Goal: Task Accomplishment & Management: Use online tool/utility

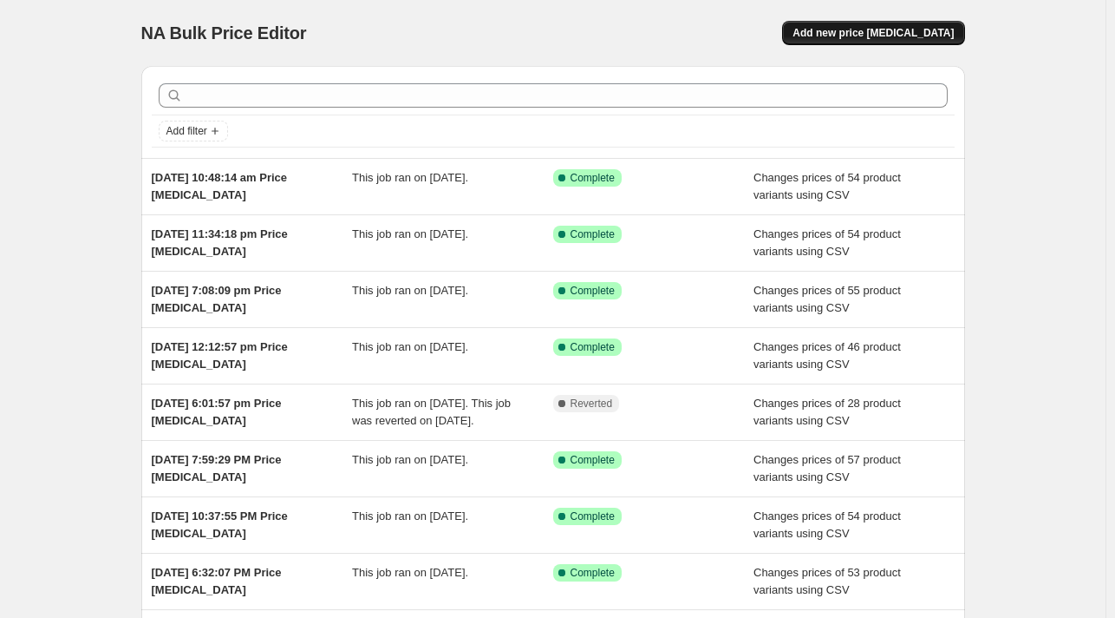
click at [912, 37] on span "Add new price [MEDICAL_DATA]" at bounding box center [873, 33] width 161 height 14
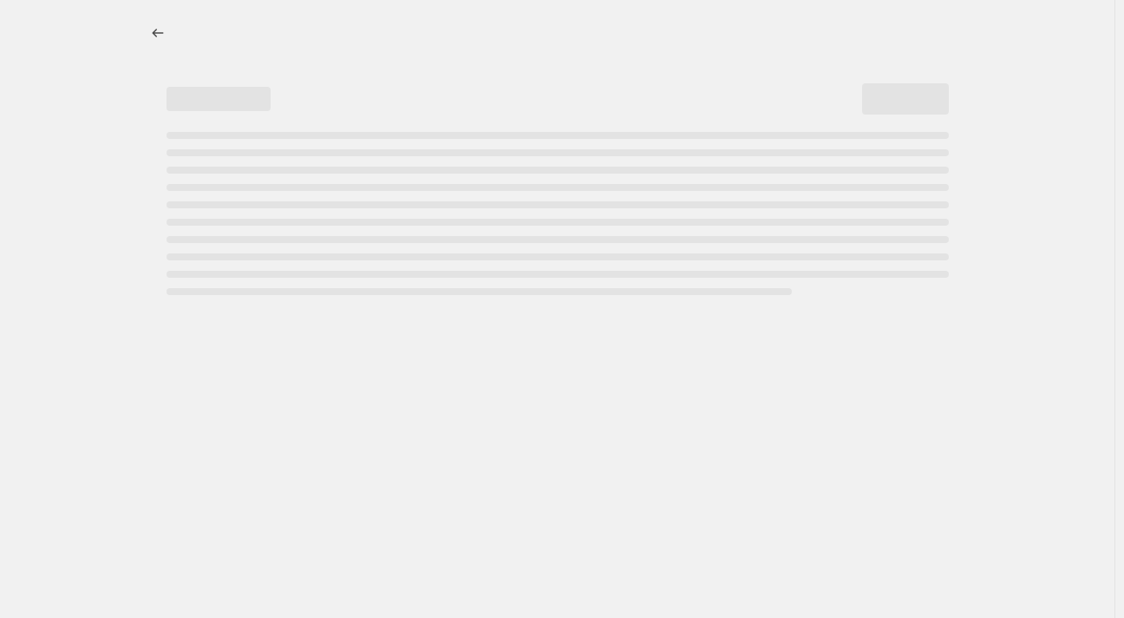
select select "percentage"
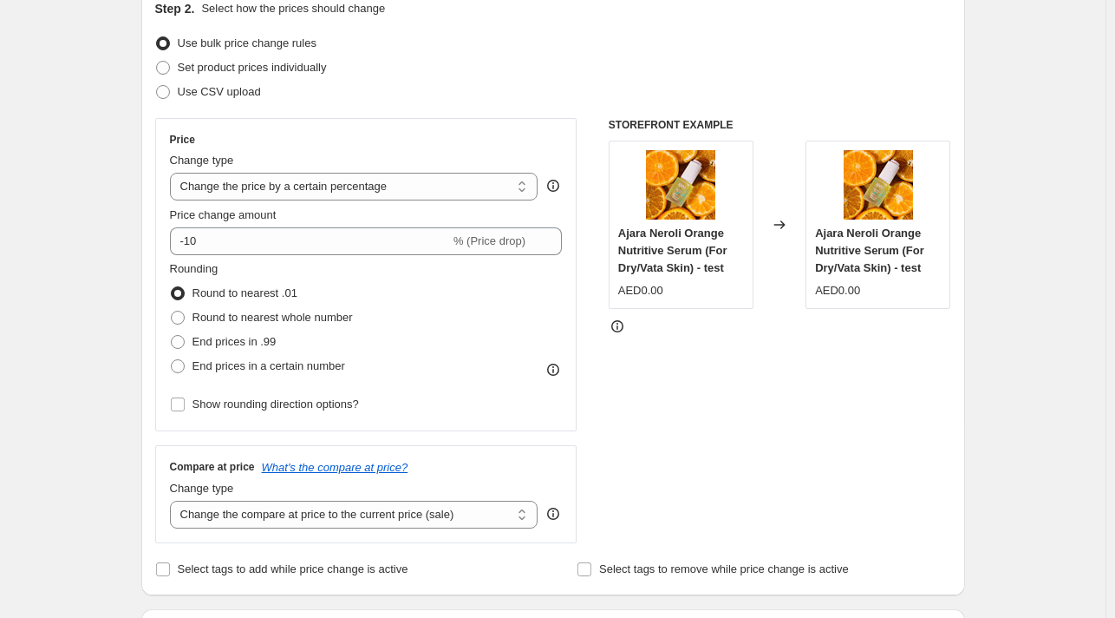
scroll to position [173, 0]
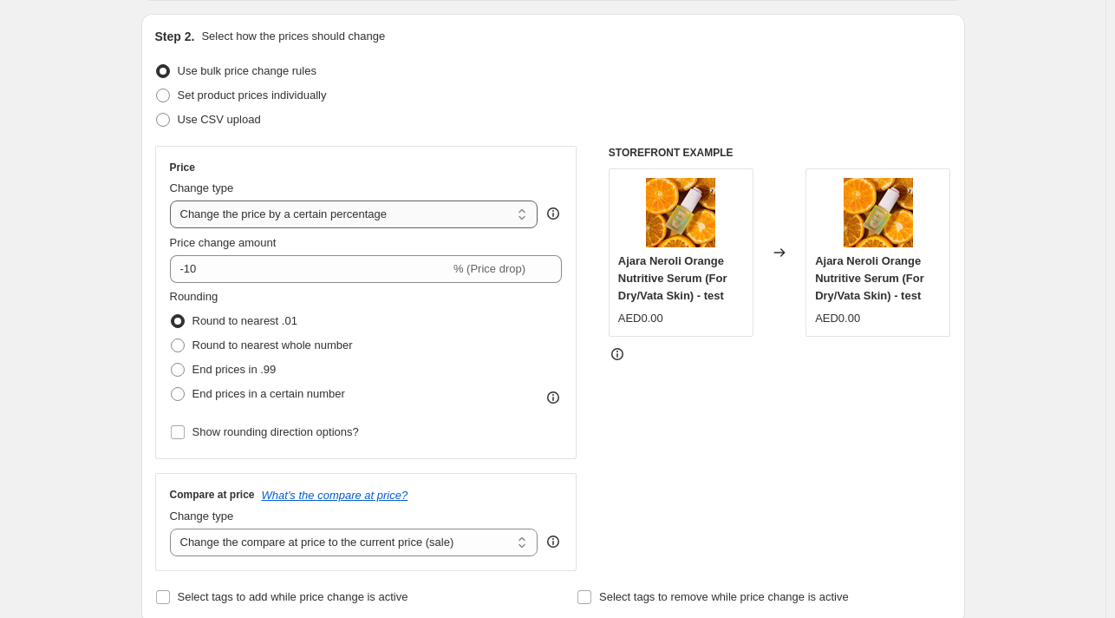
click at [278, 204] on select "Change the price to a certain amount Change the price by a certain amount Chang…" at bounding box center [354, 214] width 369 height 28
click at [206, 113] on span "Use CSV upload" at bounding box center [219, 119] width 83 height 13
click at [157, 113] on input "Use CSV upload" at bounding box center [156, 113] width 1 height 1
radio input "true"
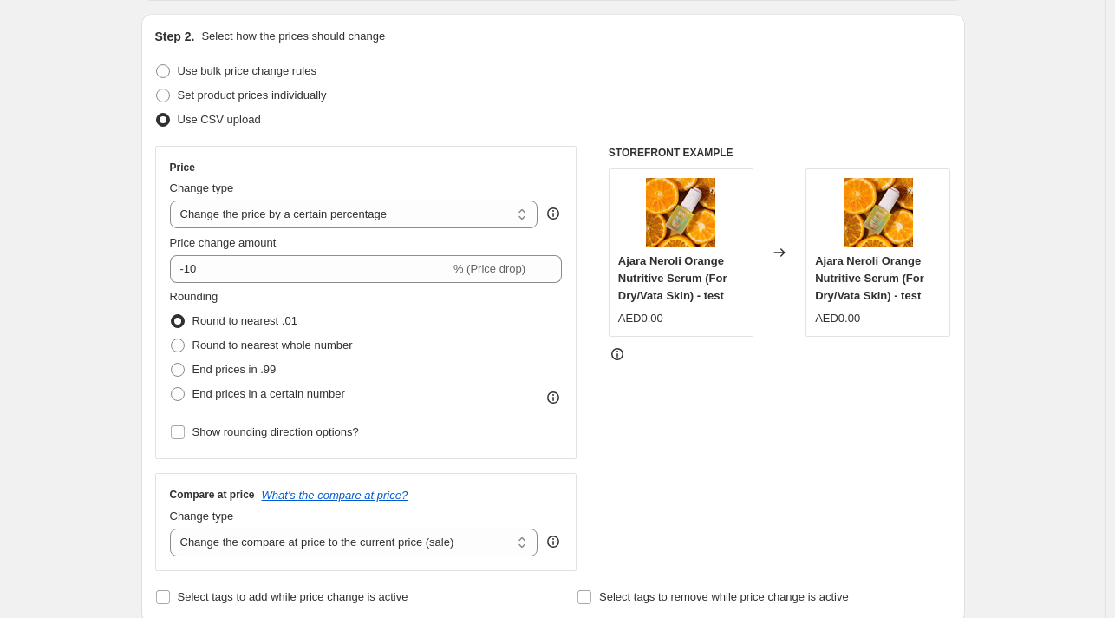
scroll to position [156, 0]
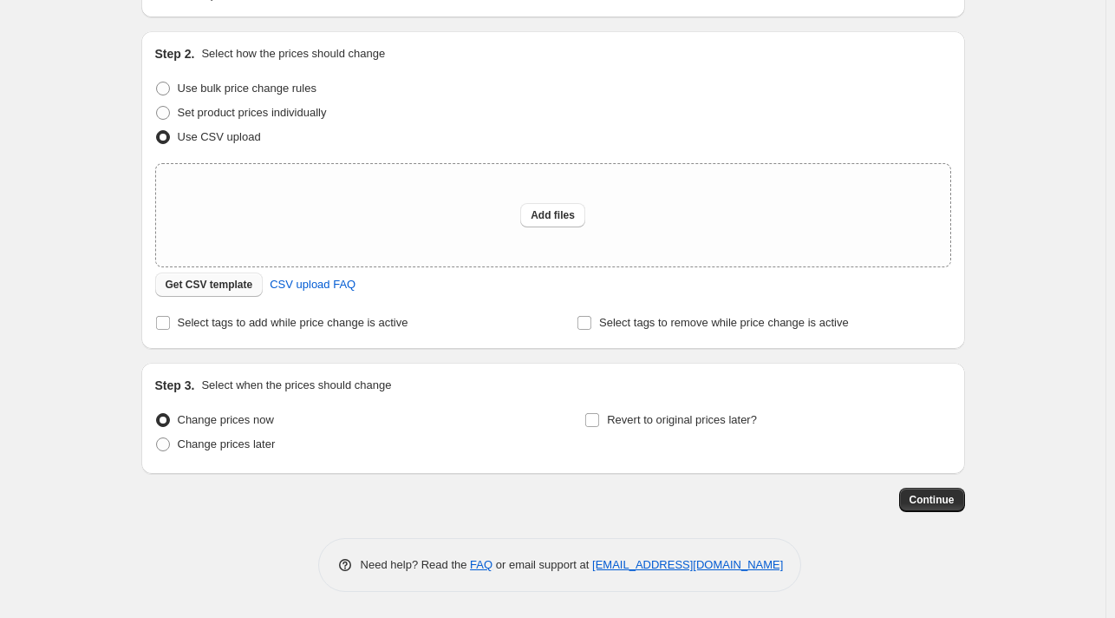
click at [217, 289] on span "Get CSV template" at bounding box center [210, 285] width 88 height 14
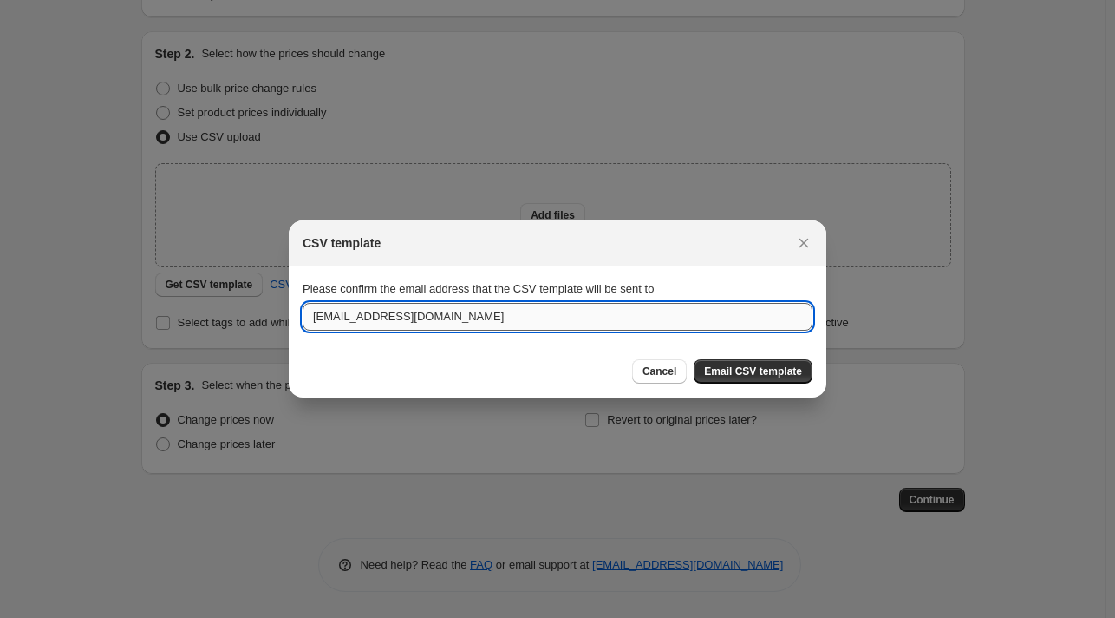
click at [523, 324] on input "[EMAIL_ADDRESS][DOMAIN_NAME]" at bounding box center [558, 317] width 510 height 28
type input "[PERSON_NAME][EMAIL_ADDRESS][DOMAIN_NAME]"
click at [772, 363] on button "Email CSV template" at bounding box center [753, 371] width 119 height 24
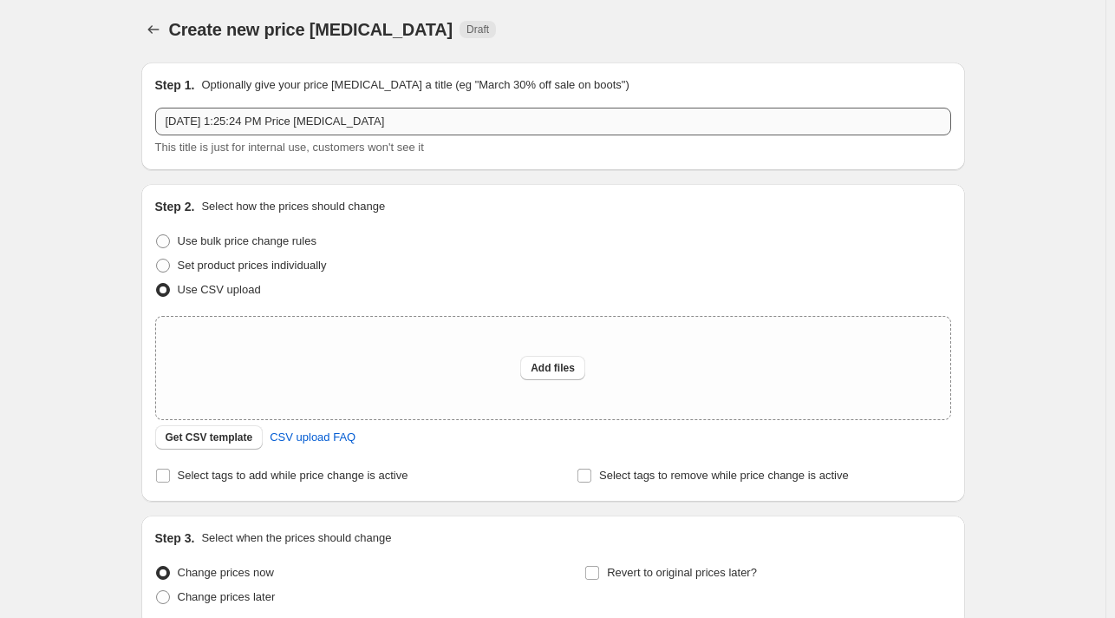
scroll to position [0, 0]
